Goal: Task Accomplishment & Management: Use online tool/utility

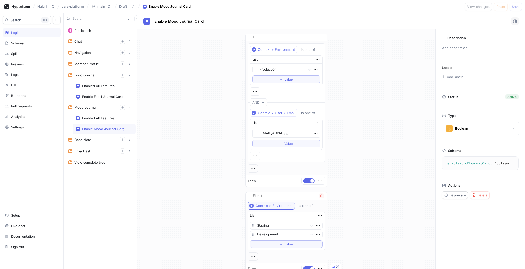
scroll to position [118, 0]
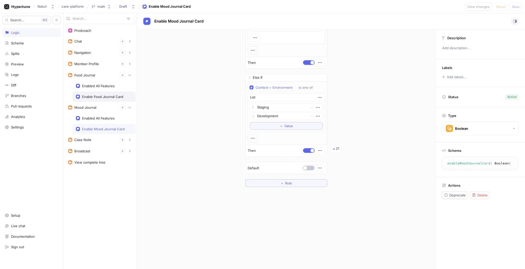
click at [96, 115] on div "Enabled All Features" at bounding box center [104, 118] width 63 height 10
click at [96, 119] on div "Enabled All Features" at bounding box center [98, 118] width 33 height 4
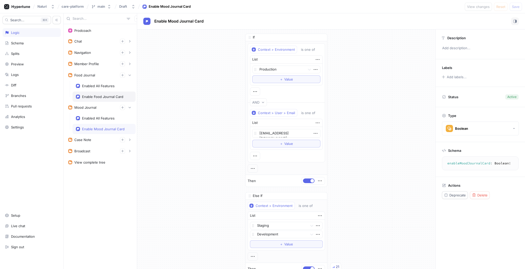
click at [96, 95] on div "Enable Food Journal Card" at bounding box center [102, 97] width 41 height 4
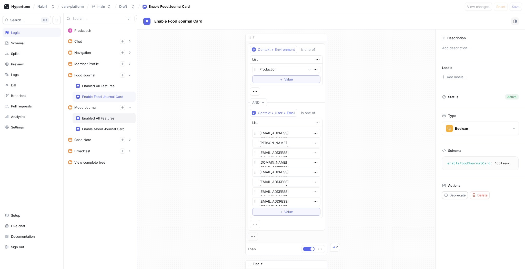
click at [98, 116] on div "Enabled All Features" at bounding box center [98, 118] width 33 height 4
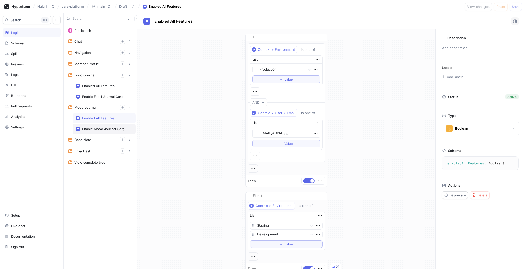
click at [98, 127] on div "Enable Mood Journal Card" at bounding box center [103, 129] width 43 height 4
click at [98, 117] on div "Enabled All Features" at bounding box center [98, 118] width 33 height 4
click at [98, 126] on div "Enable Mood Journal Card" at bounding box center [104, 129] width 63 height 10
click at [99, 116] on div "Enabled All Features" at bounding box center [98, 118] width 33 height 4
click at [99, 126] on div "Enable Mood Journal Card" at bounding box center [104, 129] width 63 height 10
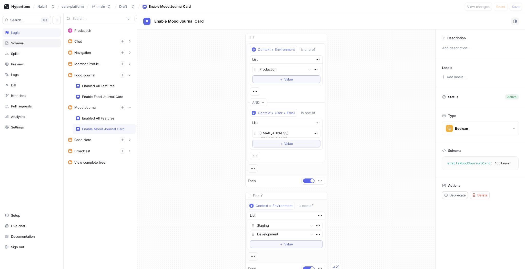
click at [52, 42] on div "Schema" at bounding box center [32, 43] width 54 height 4
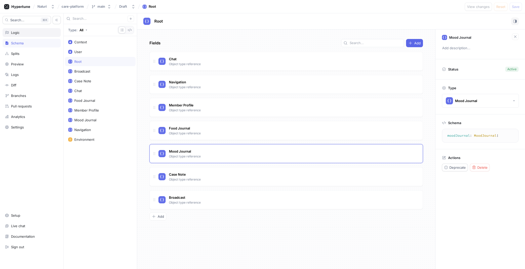
click at [44, 36] on div "Logic" at bounding box center [32, 32] width 58 height 9
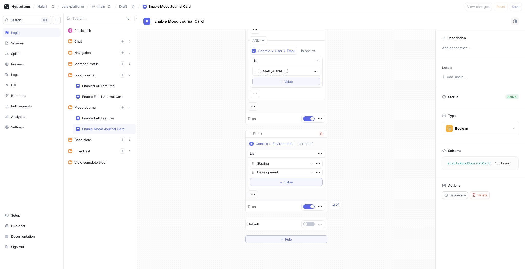
scroll to position [62, 0]
click at [109, 97] on div "Enable Food Journal Card" at bounding box center [102, 97] width 41 height 4
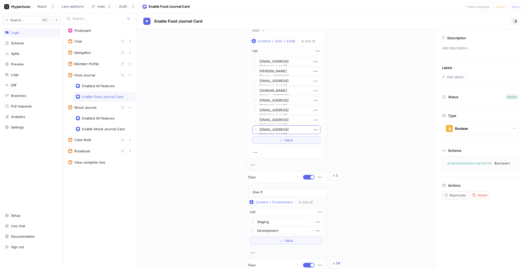
scroll to position [51, 0]
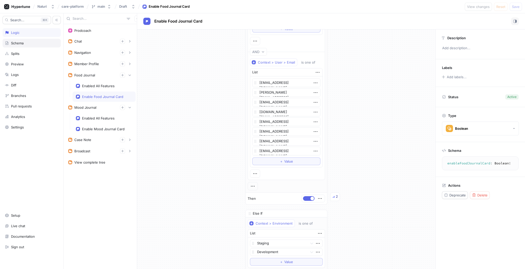
click at [31, 43] on div "Schema" at bounding box center [32, 43] width 54 height 4
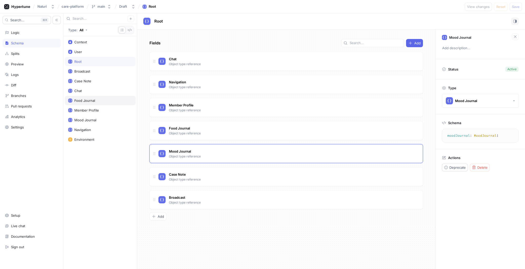
click at [98, 99] on div "Food Journal" at bounding box center [100, 100] width 64 height 4
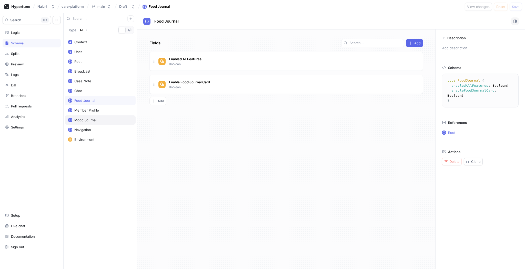
click at [91, 115] on div "Mood Journal" at bounding box center [100, 119] width 71 height 9
type textarea "x"
type textarea "type MoodJournal { enabledAllFeatures: Boolean! enableMoodJournalCard: Boolean!…"
click at [131, 19] on icon "button" at bounding box center [130, 18] width 2 height 2
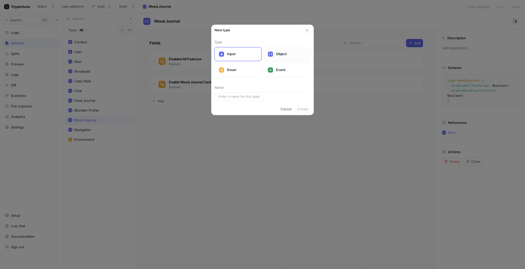
click at [270, 54] on icon at bounding box center [271, 54] width 4 height 4
click at [309, 29] on icon "button" at bounding box center [307, 30] width 4 height 4
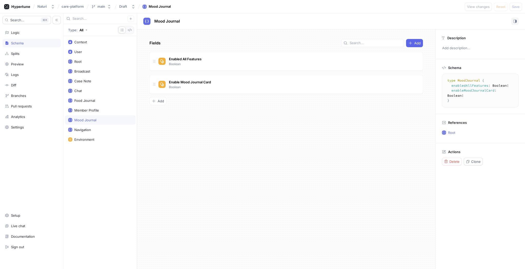
click at [103, 119] on div "Mood Journal" at bounding box center [100, 120] width 64 height 4
click at [86, 119] on div "Mood Journal" at bounding box center [85, 120] width 22 height 4
click at [103, 119] on div "Mood Journal" at bounding box center [100, 120] width 64 height 4
click at [82, 120] on div "Mood Journal" at bounding box center [85, 120] width 22 height 4
click at [23, 31] on div "Logic" at bounding box center [32, 33] width 54 height 4
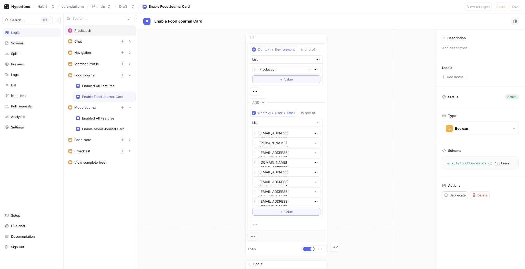
click at [100, 28] on div "Prodcoach" at bounding box center [100, 30] width 64 height 4
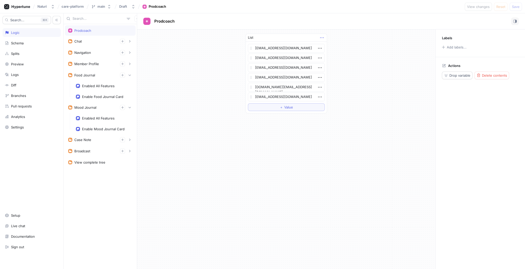
click at [323, 37] on icon "button" at bounding box center [322, 38] width 6 height 6
click at [104, 90] on div "Prodcoach Chat Enable Member Chat Enable Support Group Enable Textline Navigati…" at bounding box center [295, 141] width 462 height 256
click at [104, 95] on div "Enable Food Journal Card" at bounding box center [102, 97] width 41 height 4
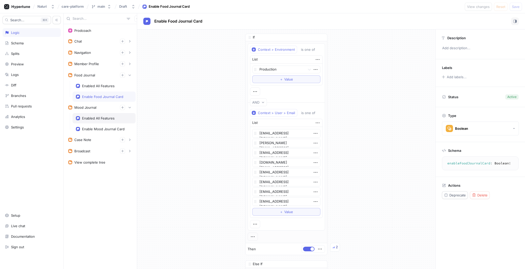
click at [99, 120] on div "Enabled All Features" at bounding box center [98, 118] width 33 height 4
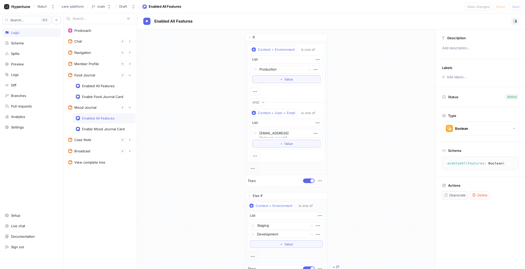
type textarea "x"
type textarea "enabledAllFeatures: Boolean!"
drag, startPoint x: 297, startPoint y: 131, endPoint x: 228, endPoint y: 130, distance: 69.0
click at [228, 130] on div "If Context > Environment is one of List Production To pick up a draggable item,…" at bounding box center [286, 169] width 298 height 280
click at [315, 124] on icon "button" at bounding box center [318, 123] width 6 height 6
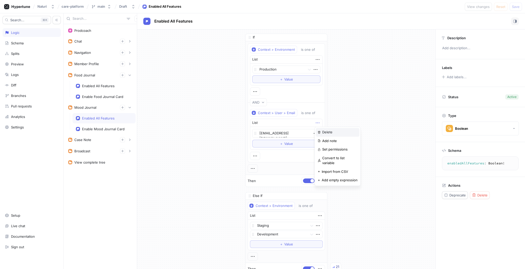
click at [324, 132] on p "Delete" at bounding box center [327, 132] width 10 height 5
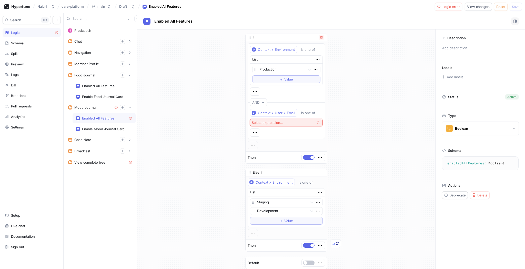
click at [307, 123] on button "Select expression..." at bounding box center [286, 123] width 73 height 8
click at [295, 147] on span "Prodcoach" at bounding box center [288, 148] width 57 height 4
click at [346, 129] on div "If Context > Environment is one of List Production To pick up a draggable item,…" at bounding box center [286, 157] width 298 height 256
click at [500, 7] on span "Reset" at bounding box center [500, 6] width 9 height 3
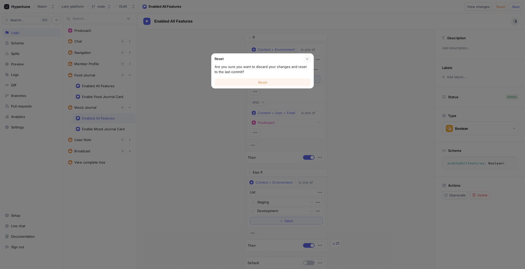
click at [275, 81] on button "Reset" at bounding box center [263, 82] width 96 height 8
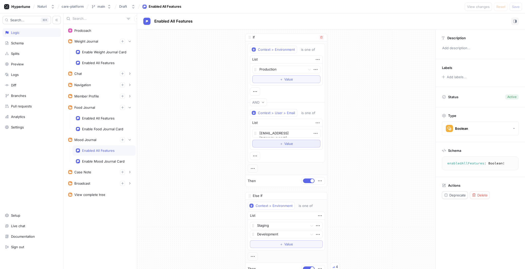
type textarea "x"
